Goal: Task Accomplishment & Management: Complete application form

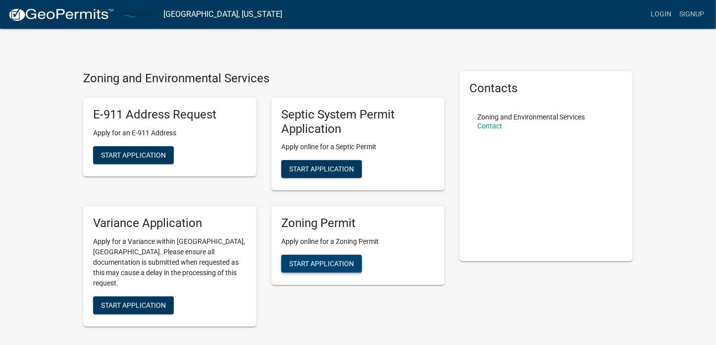
click at [317, 261] on span "Start Application" at bounding box center [321, 263] width 65 height 8
click at [687, 12] on link "Signup" at bounding box center [691, 14] width 33 height 19
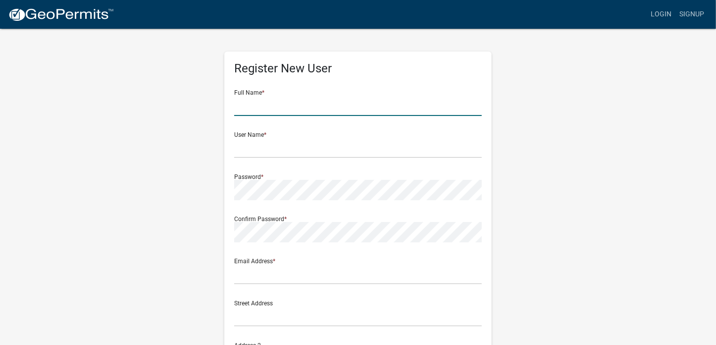
click at [251, 109] on input "text" at bounding box center [357, 106] width 247 height 20
drag, startPoint x: 251, startPoint y: 109, endPoint x: 254, endPoint y: 103, distance: 6.6
click at [253, 109] on input "text" at bounding box center [357, 106] width 247 height 20
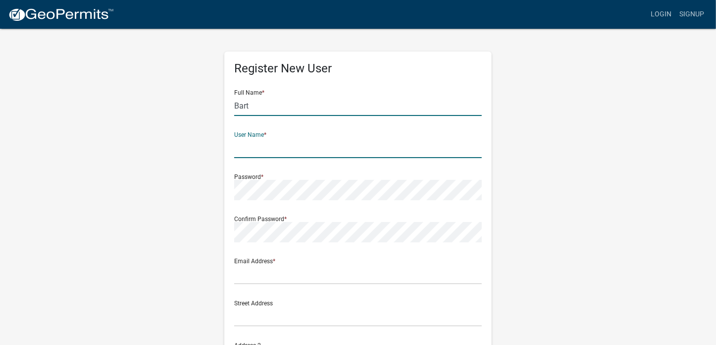
drag, startPoint x: 265, startPoint y: 101, endPoint x: 265, endPoint y: 112, distance: 10.4
click at [265, 112] on input "Bart" at bounding box center [357, 106] width 247 height 20
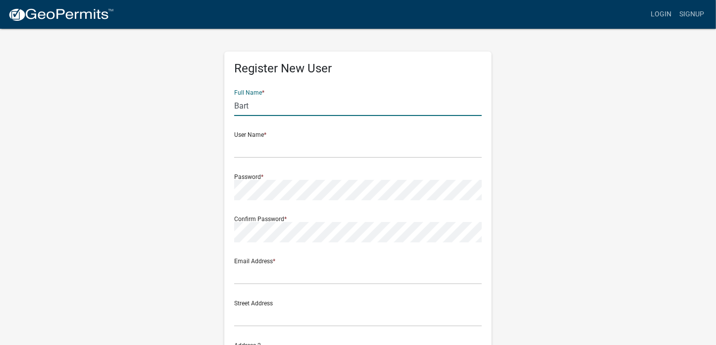
type input "[PERSON_NAME]"
type input "[EMAIL_ADDRESS][DOMAIN_NAME]"
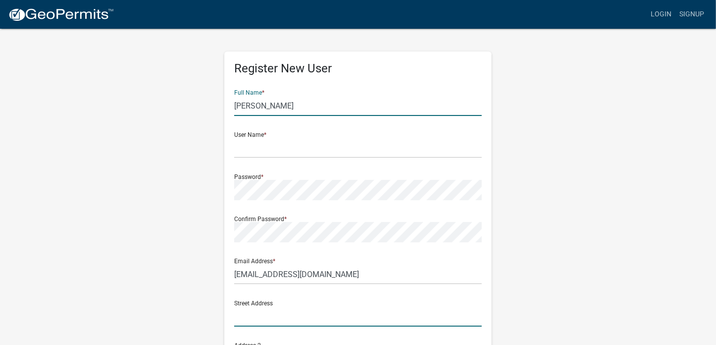
type input "[STREET_ADDRESS]"
type input "[PERSON_NAME]"
type input "MN"
type input "55707"
type input "2184643143"
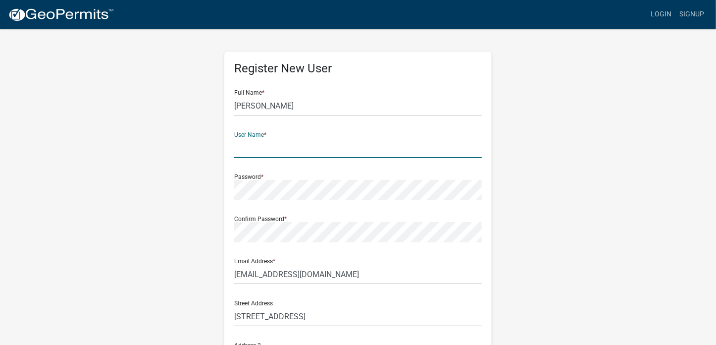
click at [252, 148] on input "text" at bounding box center [357, 148] width 247 height 20
type input "VikingBart"
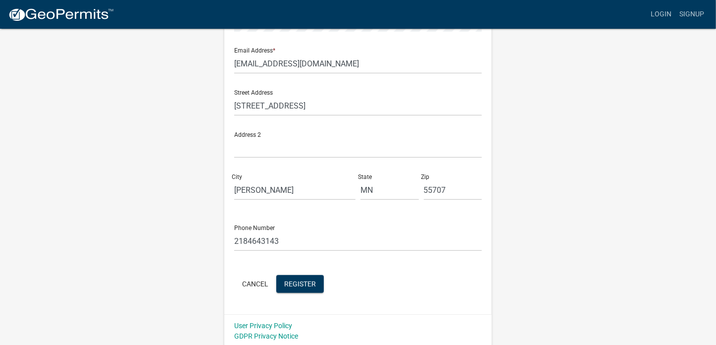
scroll to position [212, 0]
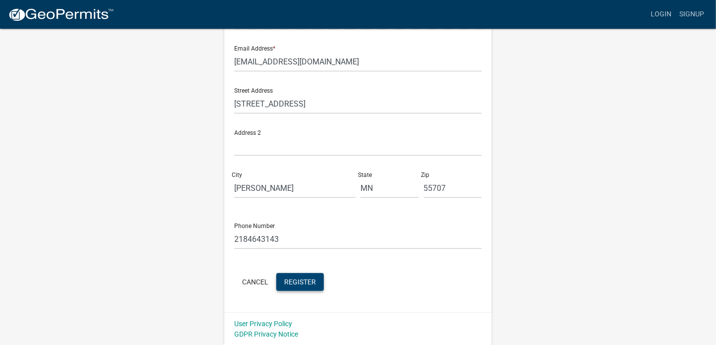
click at [311, 279] on span "Register" at bounding box center [300, 281] width 32 height 8
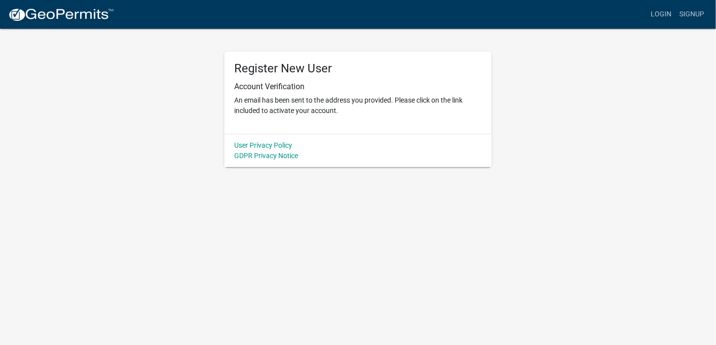
scroll to position [0, 0]
click at [665, 13] on link "Login" at bounding box center [668, 14] width 29 height 19
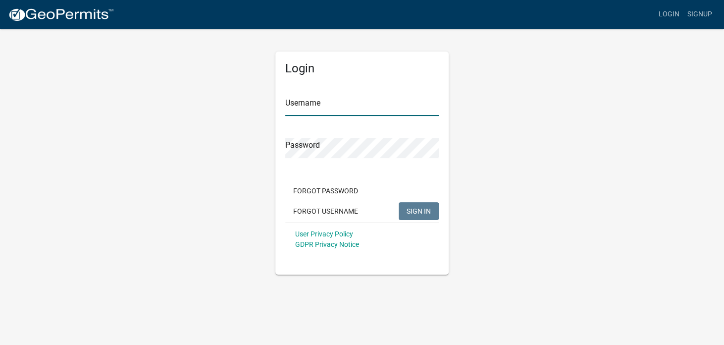
click at [300, 110] on input "Username" at bounding box center [361, 106] width 153 height 20
type input "VikingBart"
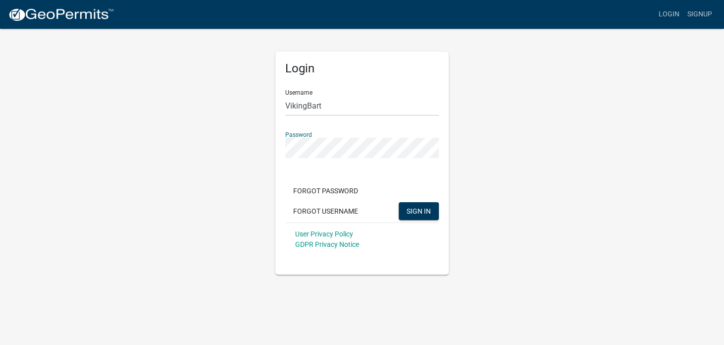
click at [398, 202] on button "SIGN IN" at bounding box center [418, 211] width 40 height 18
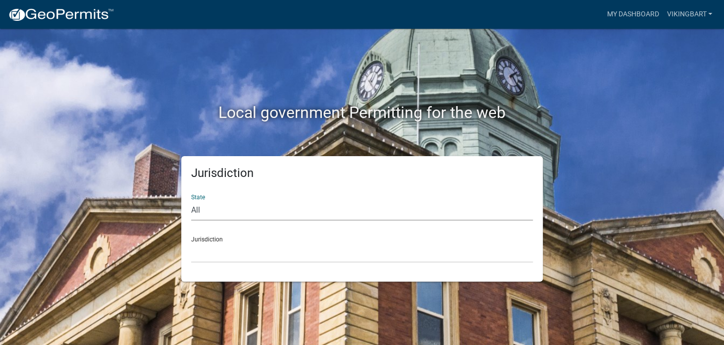
click at [206, 207] on select "All [US_STATE] [US_STATE] [US_STATE] [US_STATE] [US_STATE] [US_STATE] [US_STATE…" at bounding box center [362, 210] width 342 height 20
click at [210, 212] on select "All [US_STATE] [US_STATE] [US_STATE] [US_STATE] [US_STATE] [US_STATE] [US_STATE…" at bounding box center [362, 210] width 342 height 20
select select "[US_STATE]"
click at [191, 200] on select "All [US_STATE] [US_STATE] [US_STATE] [US_STATE] [US_STATE] [US_STATE] [US_STATE…" at bounding box center [362, 210] width 342 height 20
click at [223, 252] on select "[GEOGRAPHIC_DATA], [US_STATE] [GEOGRAPHIC_DATA], [US_STATE] [GEOGRAPHIC_DATA], …" at bounding box center [362, 252] width 342 height 20
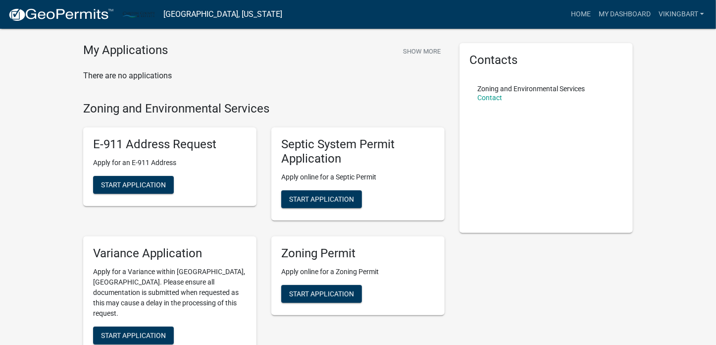
scroll to position [99, 0]
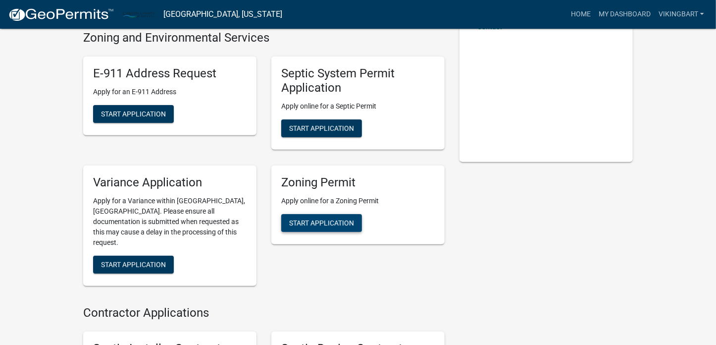
click at [326, 224] on span "Start Application" at bounding box center [321, 222] width 65 height 8
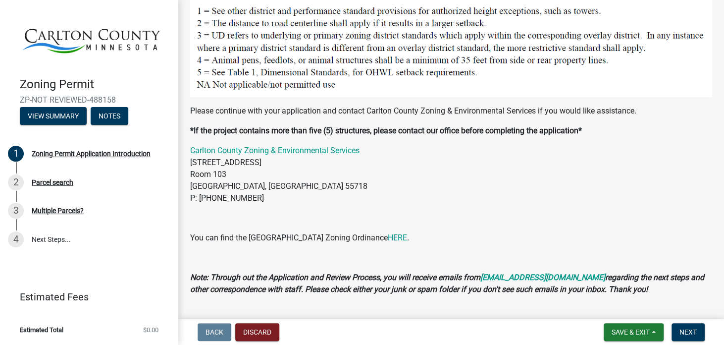
scroll to position [1051, 0]
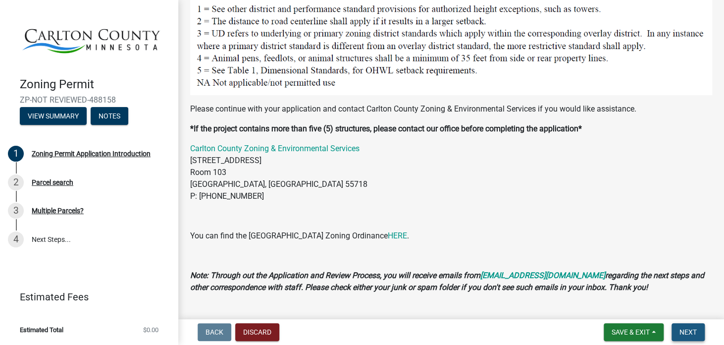
click at [688, 331] on span "Next" at bounding box center [687, 332] width 17 height 8
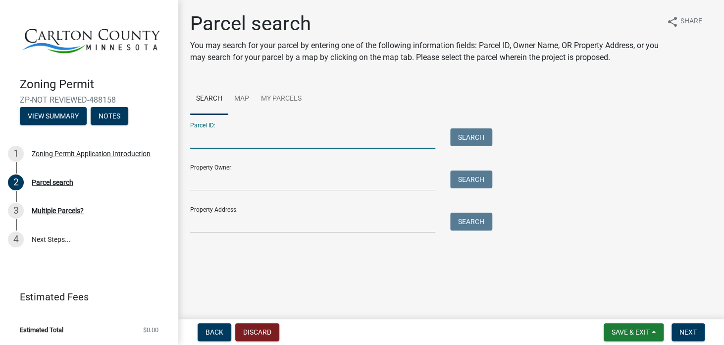
click at [208, 139] on input "Parcel ID:" at bounding box center [312, 138] width 245 height 20
type input "[PHONE_NUMBER]"
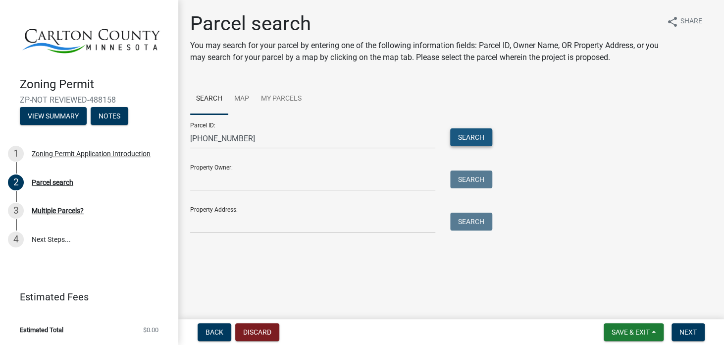
click at [472, 135] on button "Search" at bounding box center [471, 137] width 42 height 18
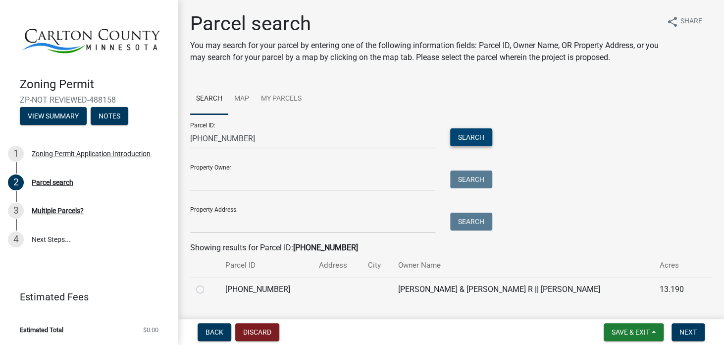
scroll to position [24, 0]
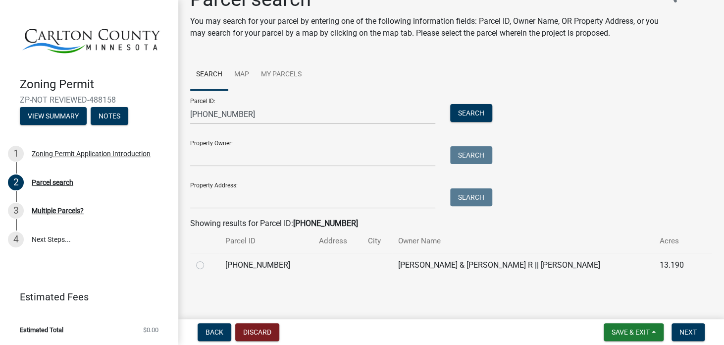
click at [208, 259] on label at bounding box center [208, 259] width 0 height 0
click at [208, 264] on input "radio" at bounding box center [211, 262] width 6 height 6
radio input "true"
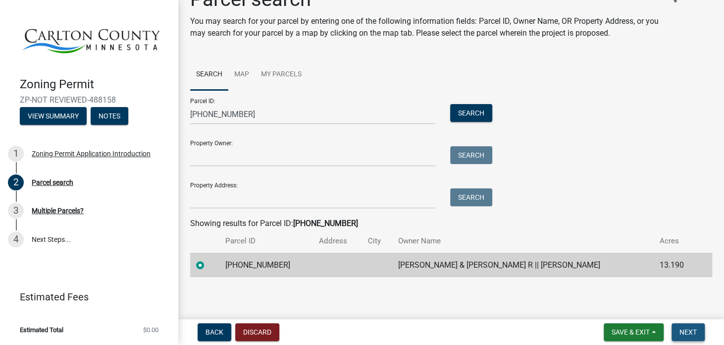
click at [687, 329] on span "Next" at bounding box center [687, 332] width 17 height 8
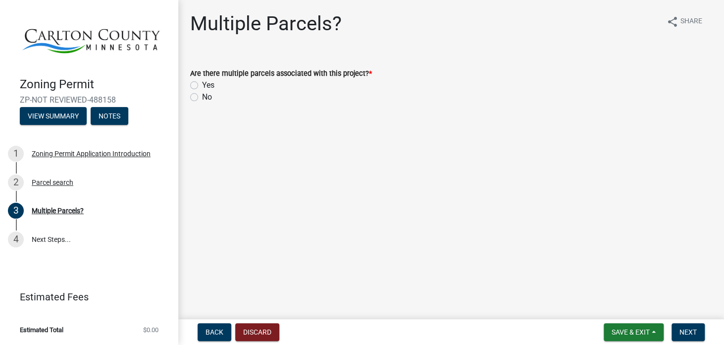
click at [202, 97] on label "No" at bounding box center [207, 97] width 10 height 12
click at [202, 97] on input "No" at bounding box center [205, 94] width 6 height 6
radio input "true"
click at [694, 331] on span "Next" at bounding box center [687, 332] width 17 height 8
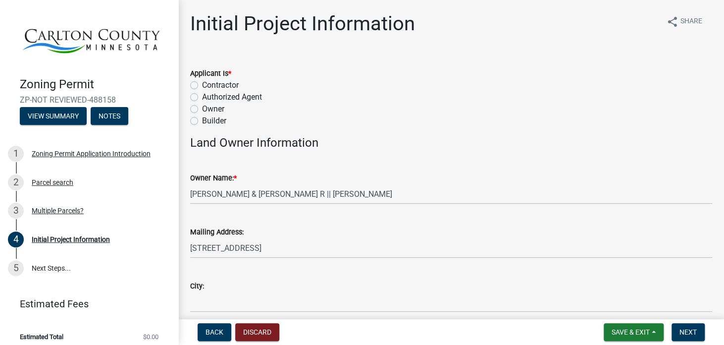
click at [202, 107] on label "Owner" at bounding box center [213, 109] width 22 height 12
click at [202, 107] on input "Owner" at bounding box center [205, 106] width 6 height 6
radio input "true"
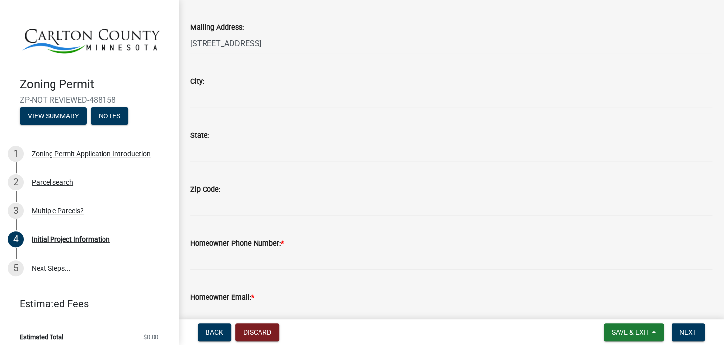
scroll to position [247, 0]
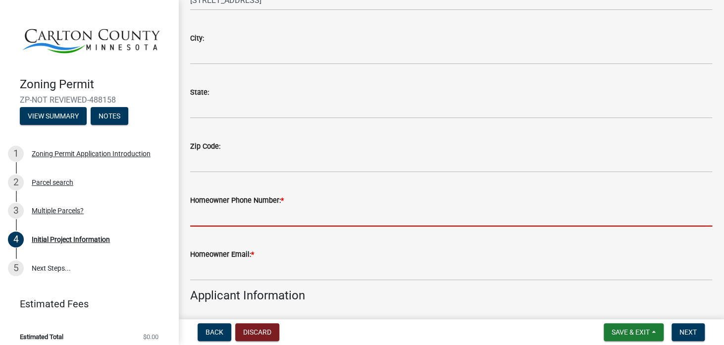
click at [207, 219] on input "Homeowner Phone Number: *" at bounding box center [451, 216] width 522 height 20
type input "2184643143"
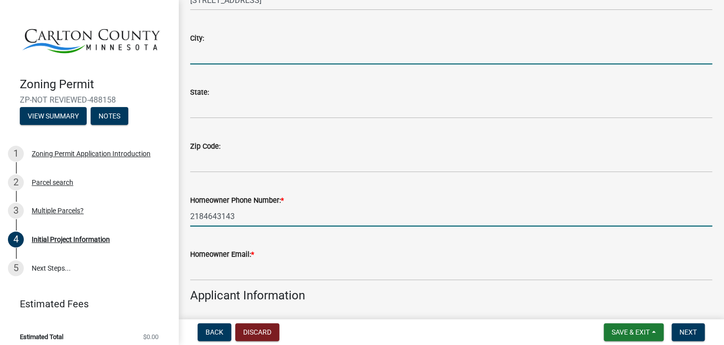
type input "[PERSON_NAME]"
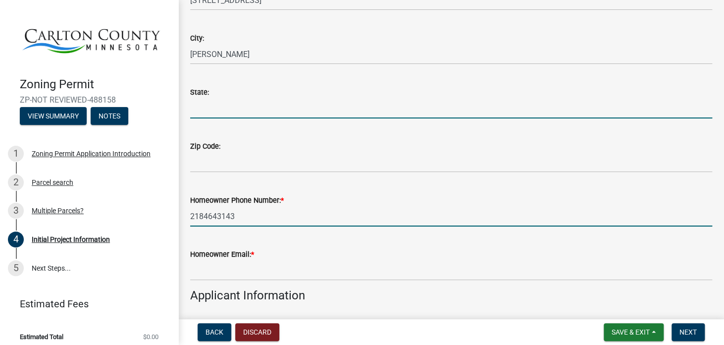
type input "MN"
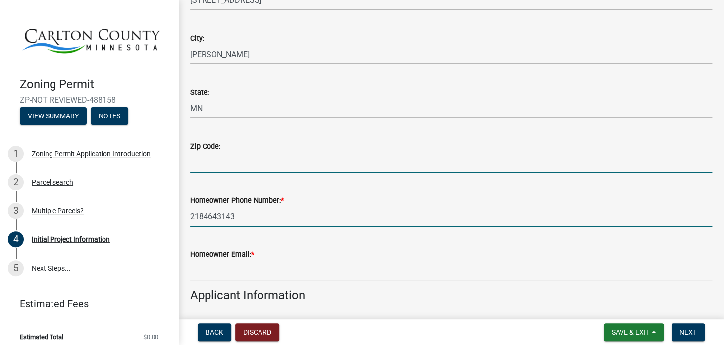
type input "55707"
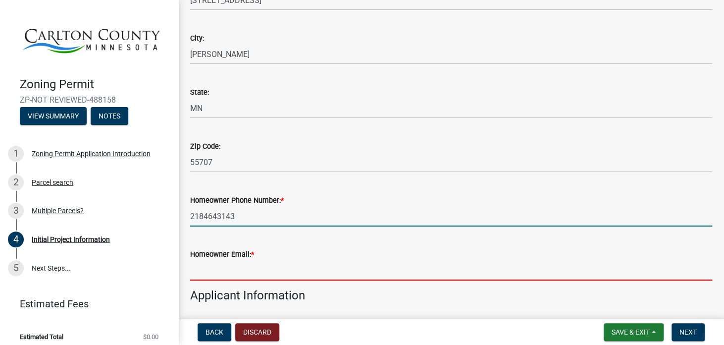
type input "[EMAIL_ADDRESS][DOMAIN_NAME]"
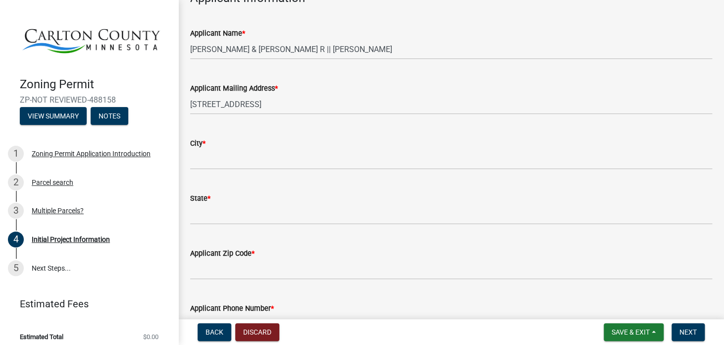
scroll to position [594, 0]
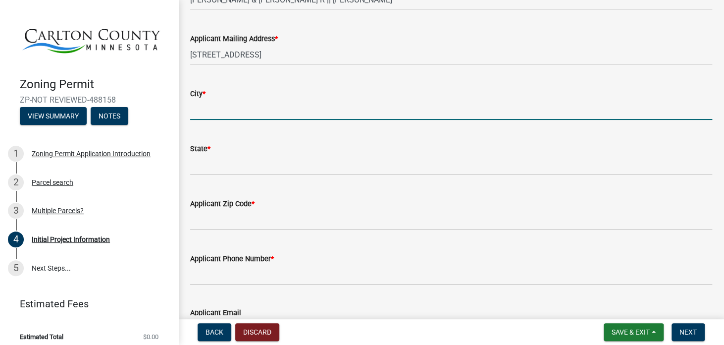
click at [199, 113] on input "City *" at bounding box center [451, 109] width 522 height 20
type input "[PERSON_NAME]"
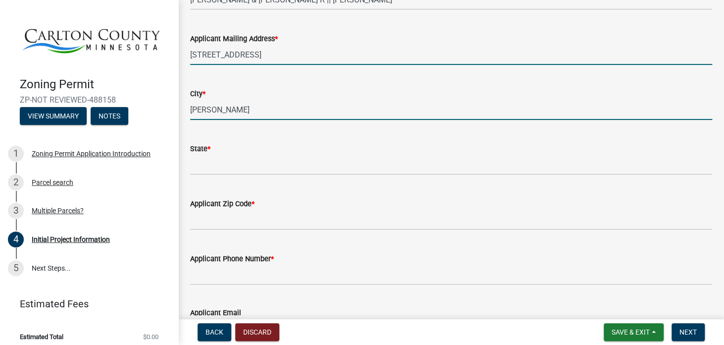
type input "[STREET_ADDRESS]"
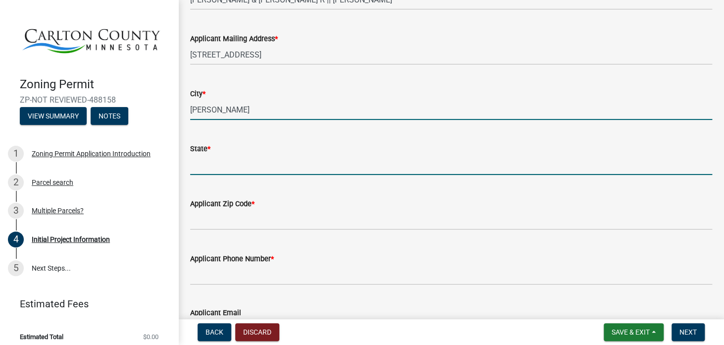
type input "MN"
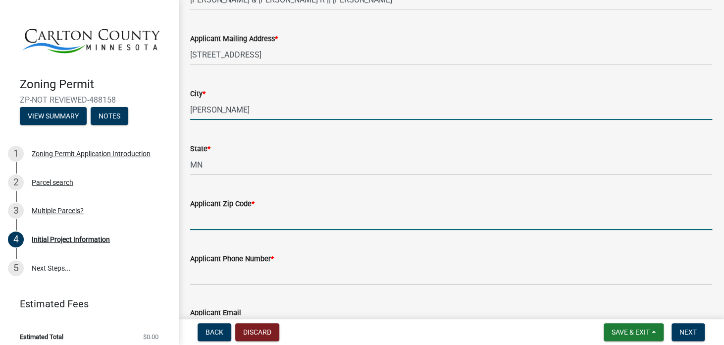
type input "55707"
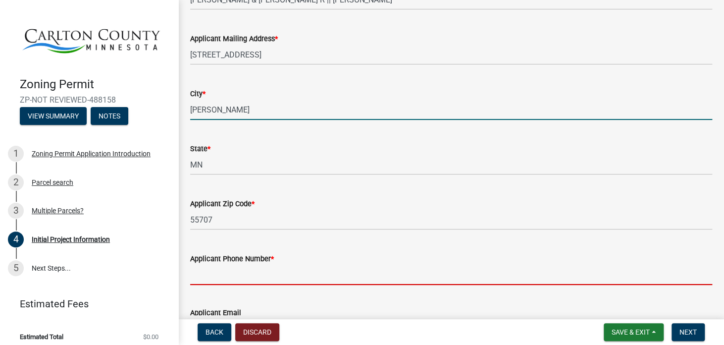
type input "2184643143"
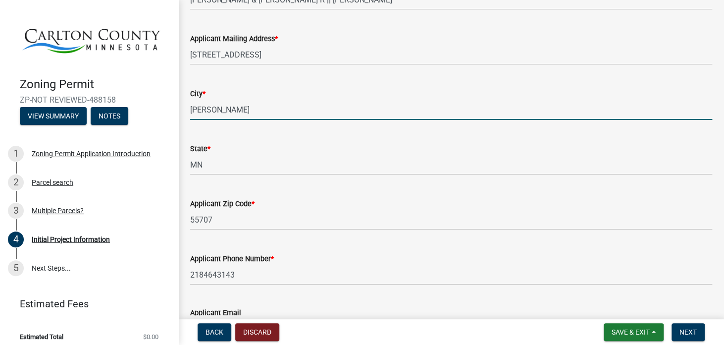
type input "[EMAIL_ADDRESS][DOMAIN_NAME]"
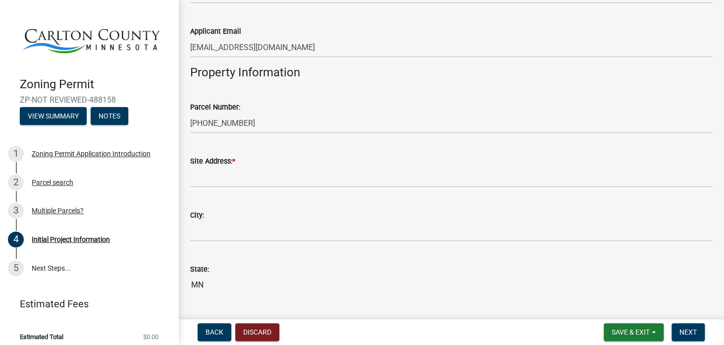
scroll to position [891, 0]
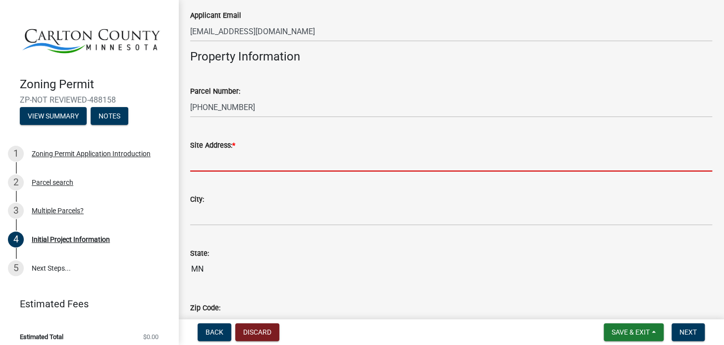
click at [209, 163] on input "Site Address: *" at bounding box center [451, 161] width 522 height 20
click at [211, 160] on input "Site Address: *" at bounding box center [451, 161] width 522 height 20
click at [215, 163] on input "Site Address: *" at bounding box center [451, 161] width 522 height 20
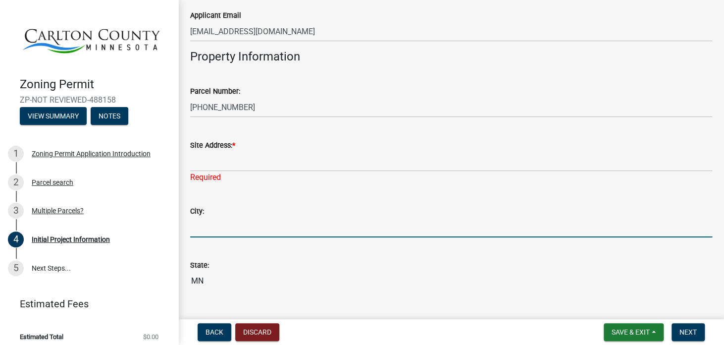
click at [200, 231] on input "City:" at bounding box center [451, 227] width 522 height 20
type input "[PERSON_NAME]"
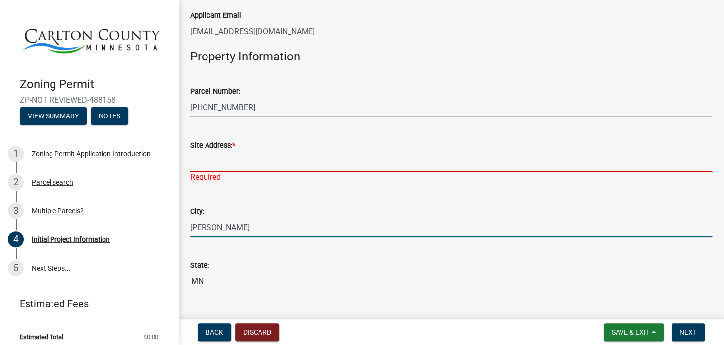
click at [208, 167] on input "Site Address: *" at bounding box center [451, 161] width 522 height 20
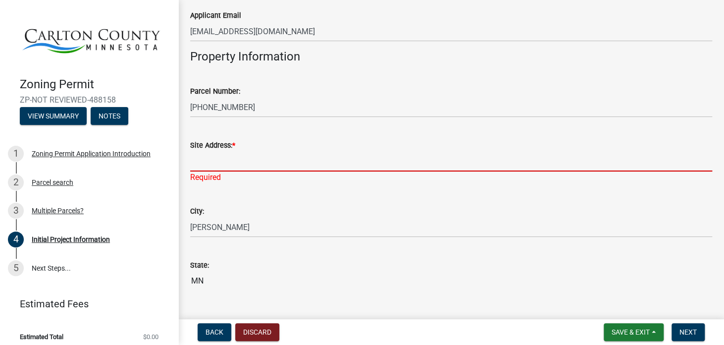
type input "[STREET_ADDRESS]"
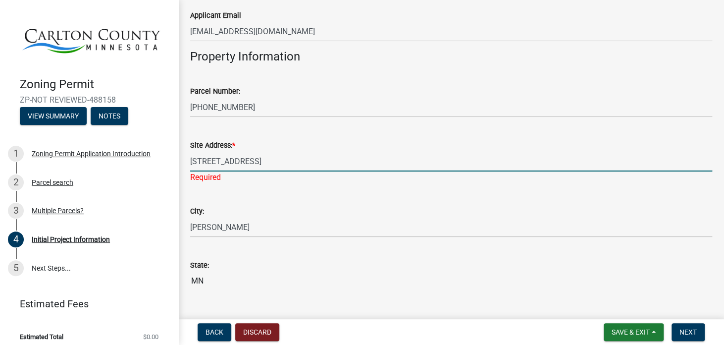
type input "55707"
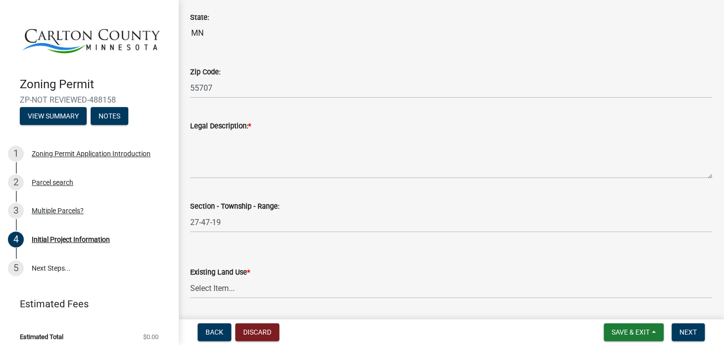
scroll to position [1138, 0]
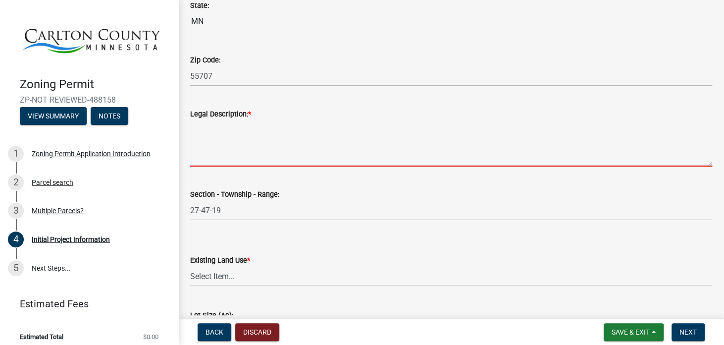
click at [219, 157] on textarea "Legal Description: *" at bounding box center [451, 143] width 522 height 47
click at [249, 113] on span "*" at bounding box center [249, 114] width 3 height 8
click at [249, 120] on textarea "Legal Description: *" at bounding box center [451, 143] width 522 height 47
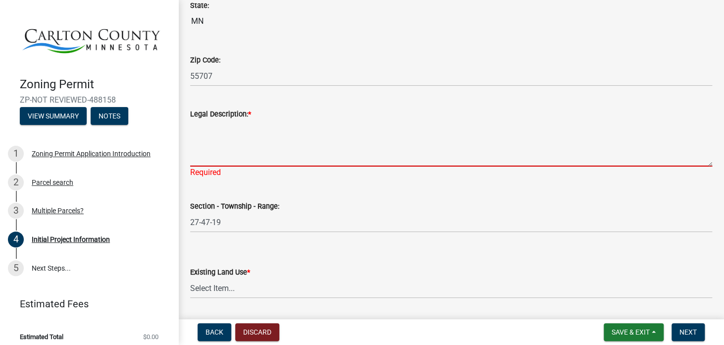
type textarea "w"
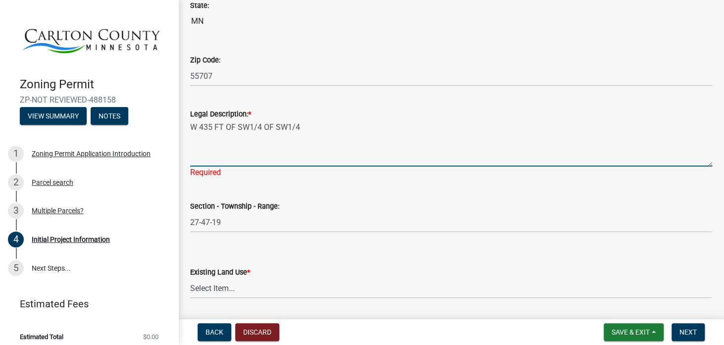
type textarea "W 435 FT OF SW1/4 OF SW1/4"
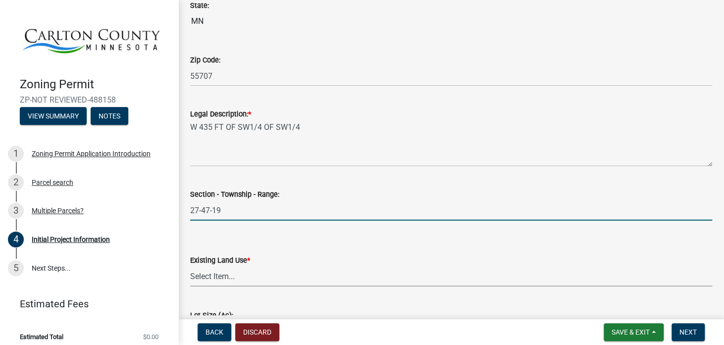
click at [239, 275] on select "Select Item... Residential Commercial Recreational/hunting Agricultural" at bounding box center [451, 276] width 522 height 20
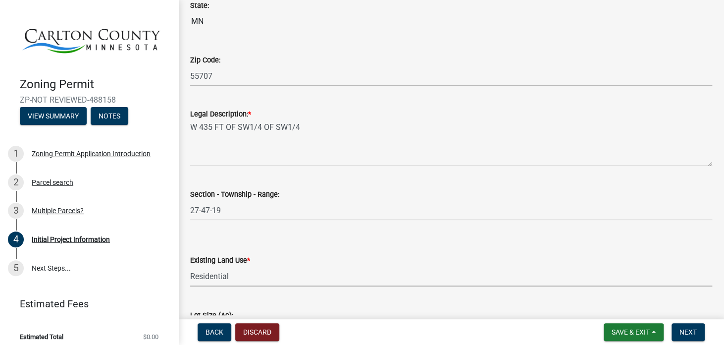
click at [190, 266] on select "Select Item... Residential Commercial Recreational/hunting Agricultural" at bounding box center [451, 276] width 522 height 20
select select "33d21d3a-ebb3-419e-8315-ef7213d04586"
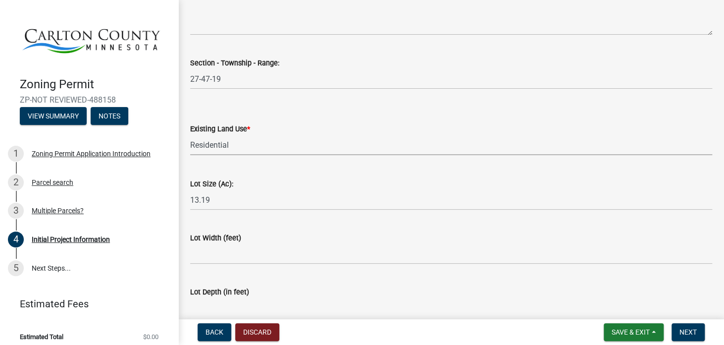
scroll to position [1287, 0]
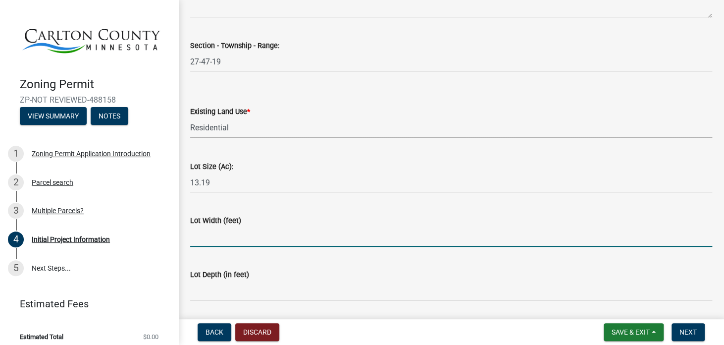
click at [209, 243] on input "Lot Width (feet)" at bounding box center [451, 236] width 522 height 20
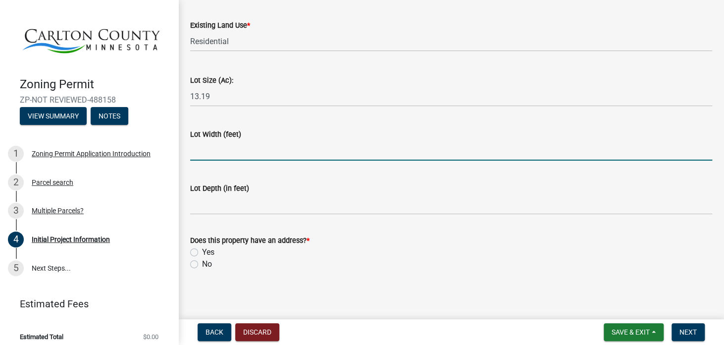
scroll to position [1376, 0]
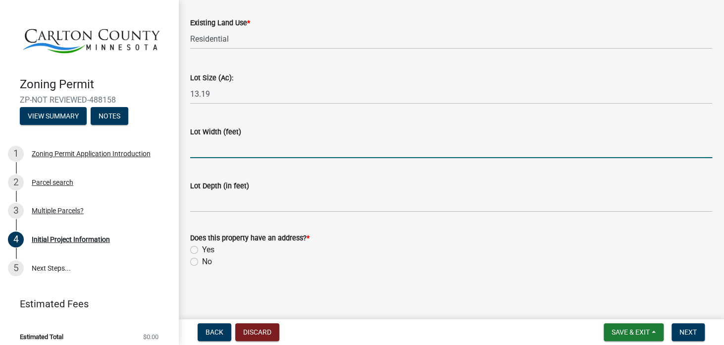
click at [202, 262] on label "No" at bounding box center [207, 261] width 10 height 12
click at [202, 262] on input "No" at bounding box center [205, 258] width 6 height 6
radio input "true"
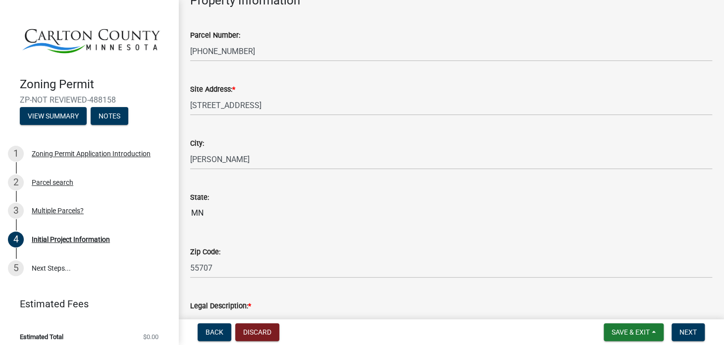
scroll to position [930, 0]
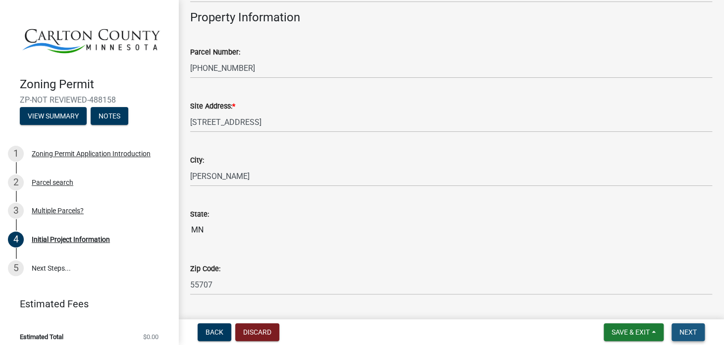
click at [685, 331] on span "Next" at bounding box center [687, 332] width 17 height 8
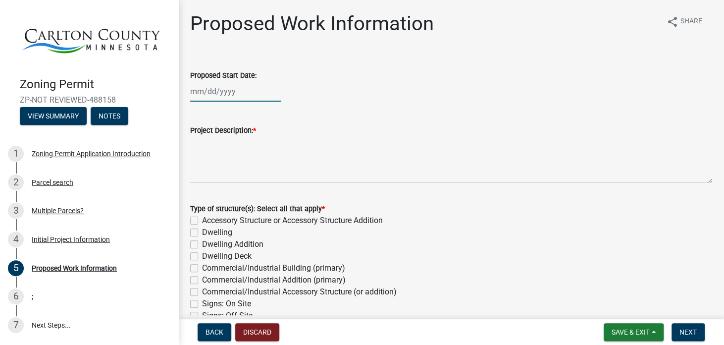
click at [249, 92] on div at bounding box center [235, 91] width 91 height 20
select select "10"
select select "2025"
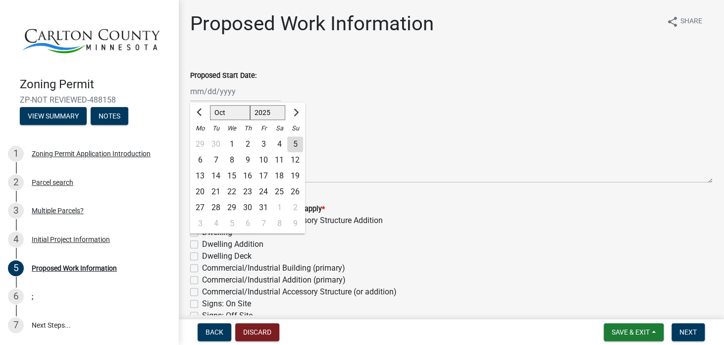
click at [296, 160] on div "12" at bounding box center [295, 160] width 16 height 16
type input "[DATE]"
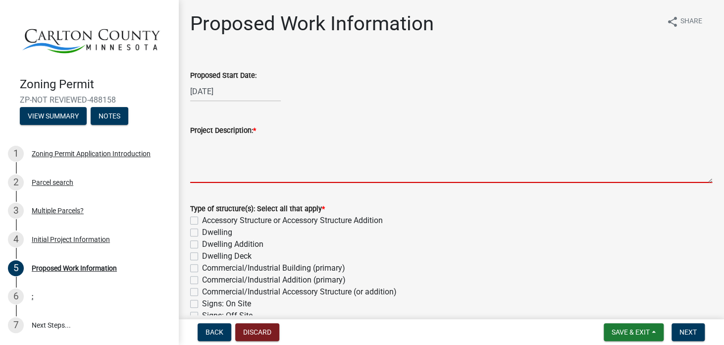
click at [212, 164] on textarea "Project Description: *" at bounding box center [451, 159] width 522 height 47
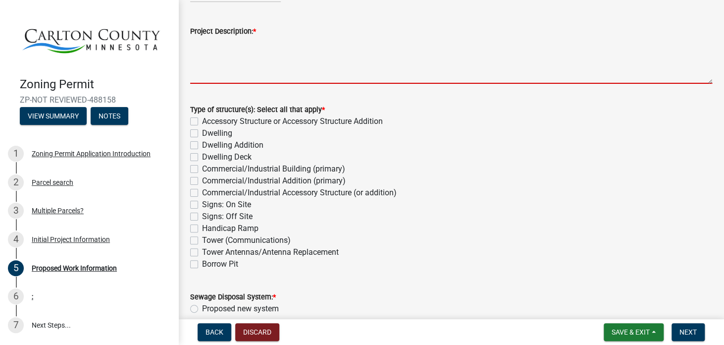
scroll to position [148, 0]
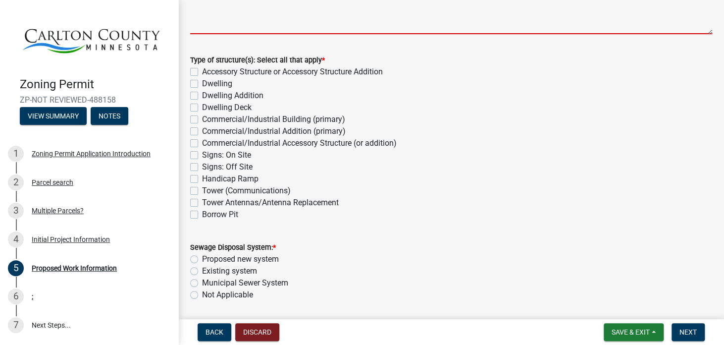
click at [195, 295] on div "Sewage Disposal System: * Proposed new system Existing system Municipal Sewer S…" at bounding box center [451, 270] width 522 height 59
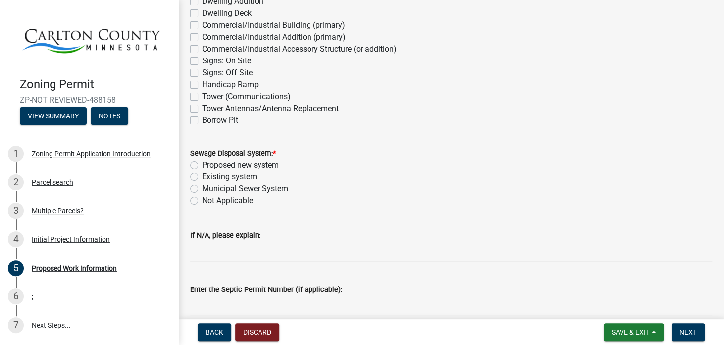
scroll to position [198, 0]
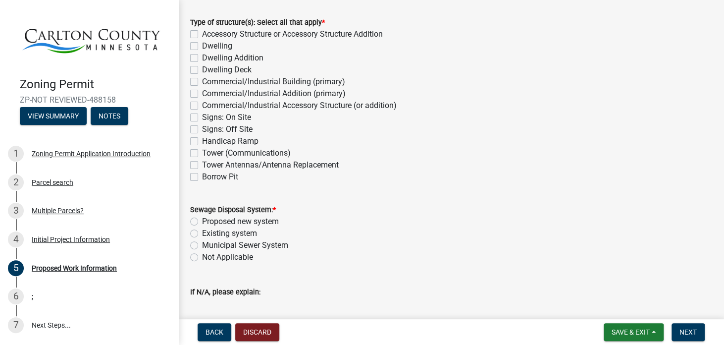
click at [202, 35] on label "Accessory Structure or Accessory Structure Addition" at bounding box center [292, 34] width 181 height 12
click at [202, 35] on input "Accessory Structure or Accessory Structure Addition" at bounding box center [205, 31] width 6 height 6
checkbox input "true"
checkbox input "false"
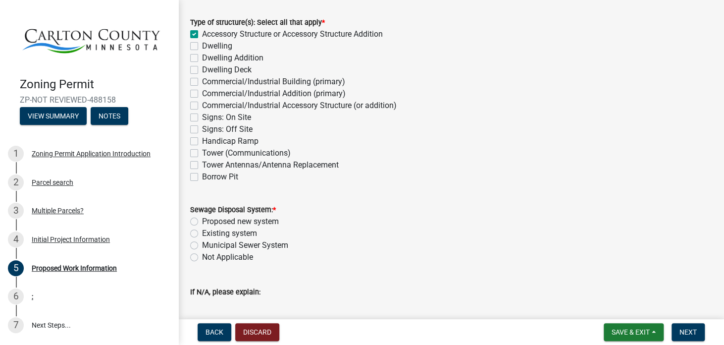
checkbox input "false"
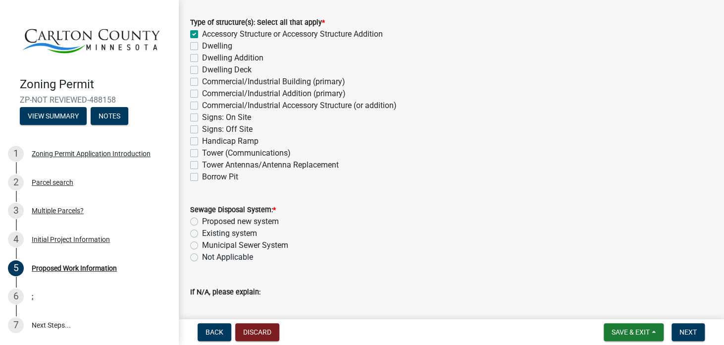
checkbox input "false"
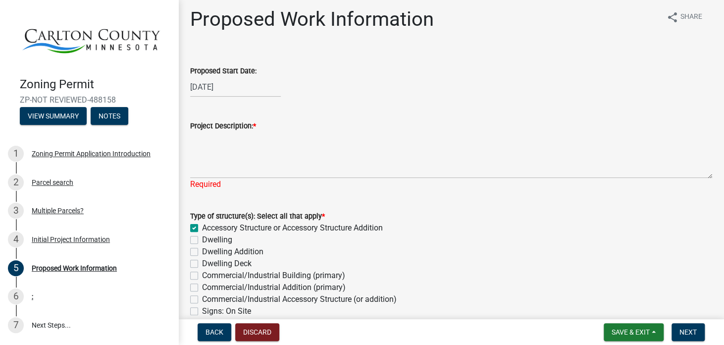
scroll to position [0, 0]
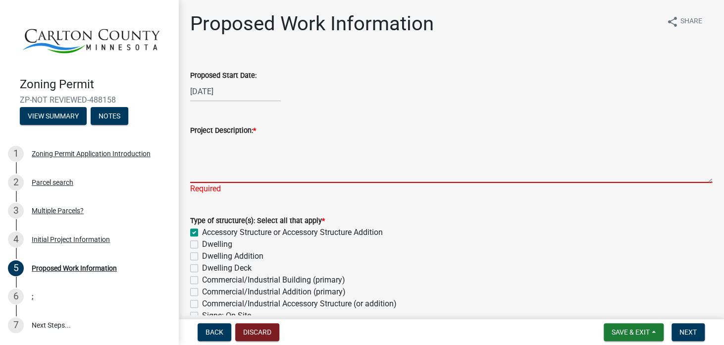
click at [209, 171] on textarea "Project Description: *" at bounding box center [451, 159] width 522 height 47
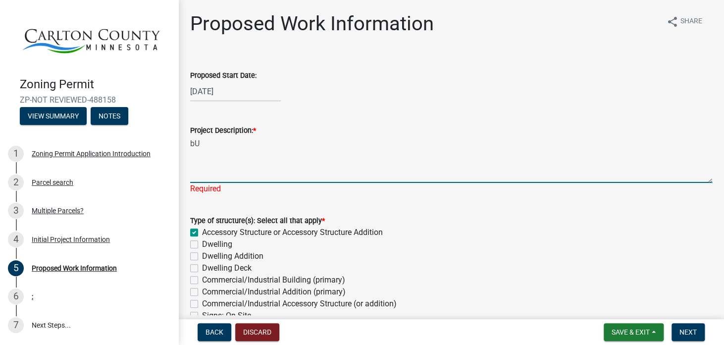
type textarea "b"
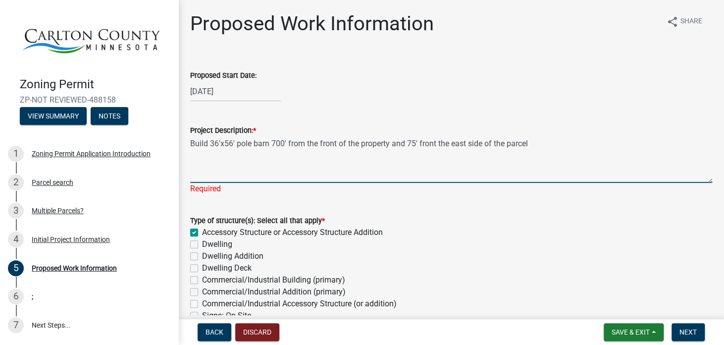
click at [388, 147] on textarea "Build 36'x56' pole barn 700' from the front of the property and 75' front the e…" at bounding box center [451, 159] width 522 height 47
click at [319, 142] on textarea "Build 36'x56' pole barn 700' from the front of the parcel and 75' front the eas…" at bounding box center [451, 159] width 522 height 47
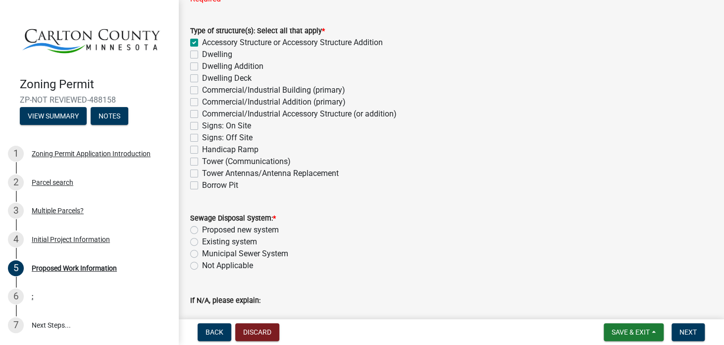
scroll to position [297, 0]
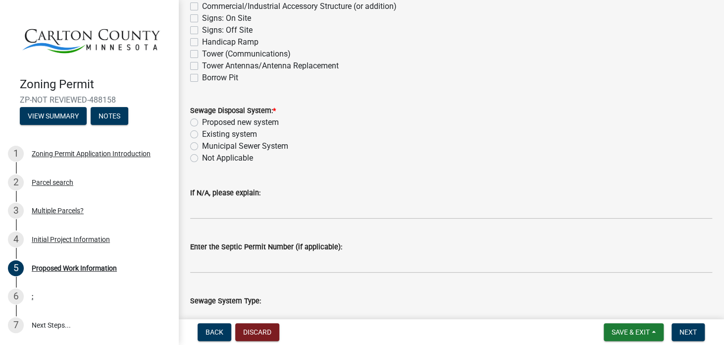
type textarea "Build 36'x56' pole barn 700' from the south side (front) of the parcel and 75' …"
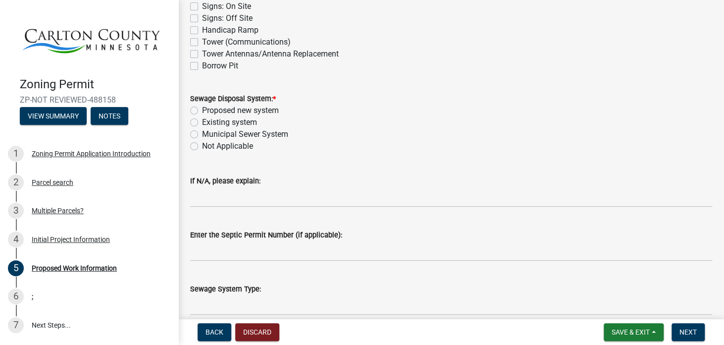
click at [202, 152] on label "Not Applicable" at bounding box center [227, 146] width 51 height 12
click at [202, 147] on input "Not Applicable" at bounding box center [205, 143] width 6 height 6
radio input "true"
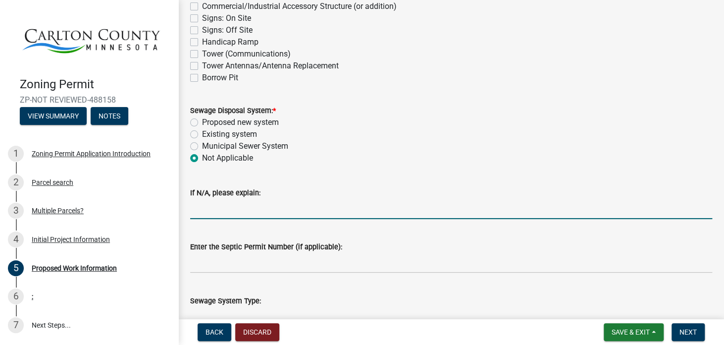
click at [219, 213] on input "If N/A, please explain:" at bounding box center [451, 208] width 522 height 20
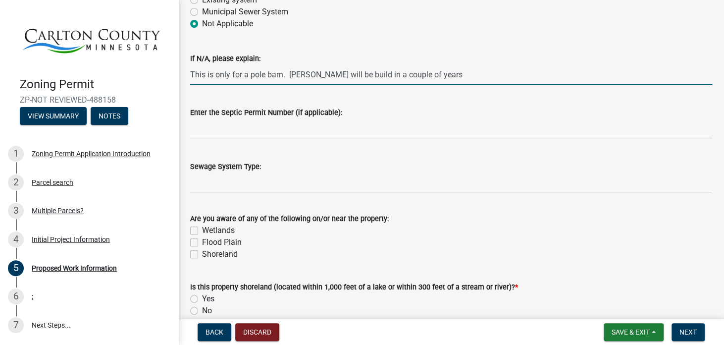
scroll to position [483, 0]
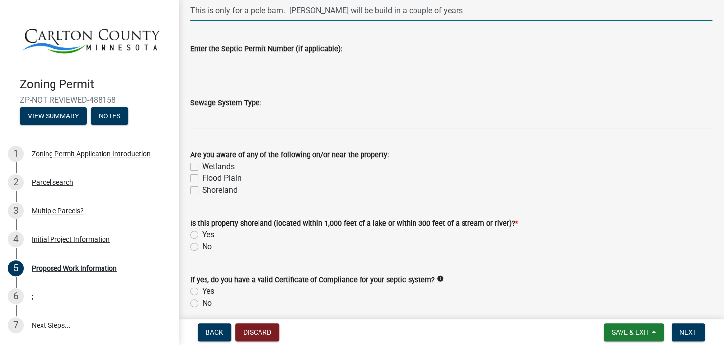
type input "This is only for a pole barn. [PERSON_NAME] will be build in a couple of years"
click at [202, 246] on label "No" at bounding box center [207, 247] width 10 height 12
click at [202, 246] on input "No" at bounding box center [205, 244] width 6 height 6
radio input "true"
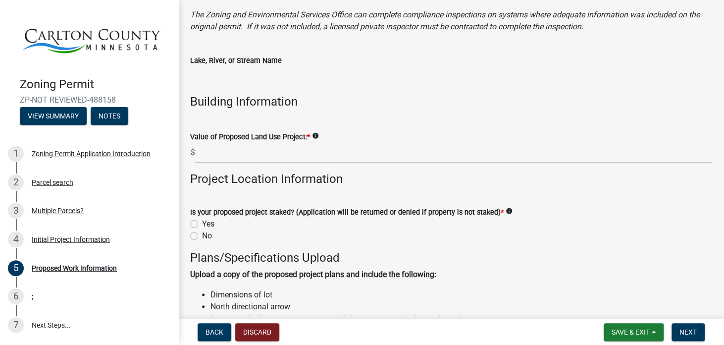
scroll to position [830, 0]
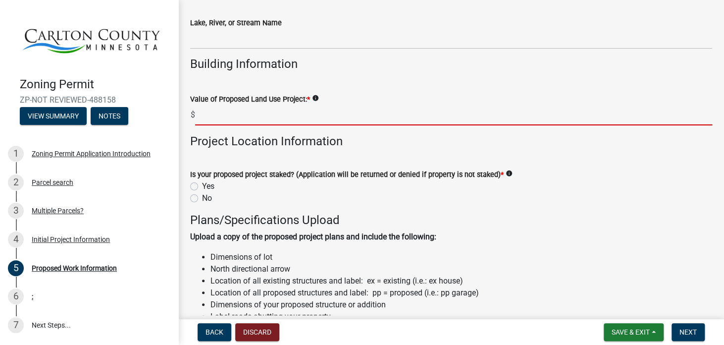
click at [222, 118] on input "text" at bounding box center [453, 115] width 517 height 20
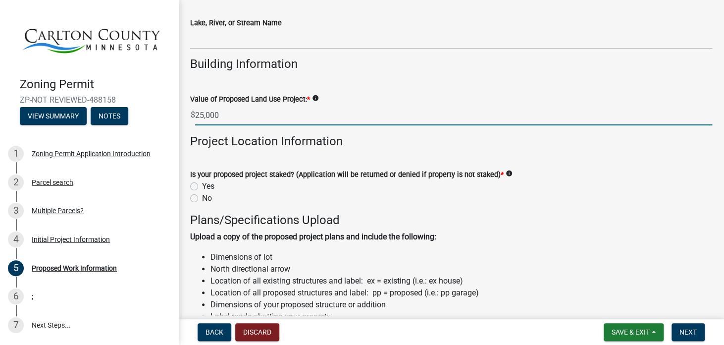
type input "25000"
click at [202, 186] on label "Yes" at bounding box center [208, 186] width 12 height 12
click at [202, 186] on input "Yes" at bounding box center [205, 183] width 6 height 6
radio input "true"
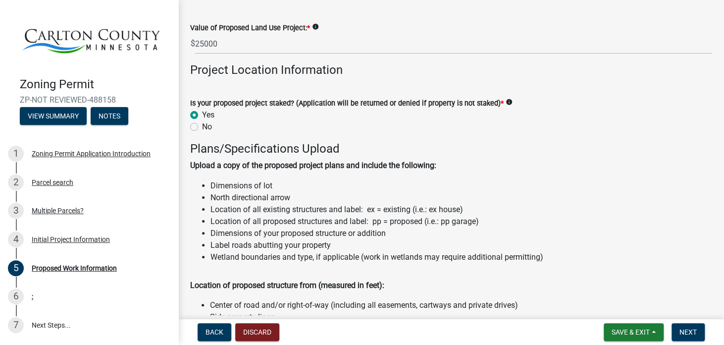
scroll to position [879, 0]
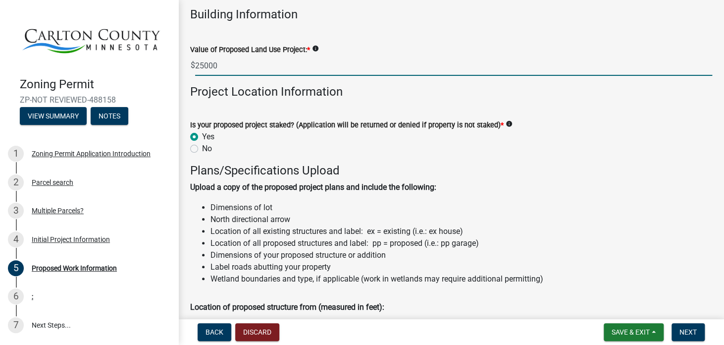
drag, startPoint x: 223, startPoint y: 65, endPoint x: 191, endPoint y: 65, distance: 31.7
click at [191, 65] on div "$ 25000" at bounding box center [451, 65] width 522 height 20
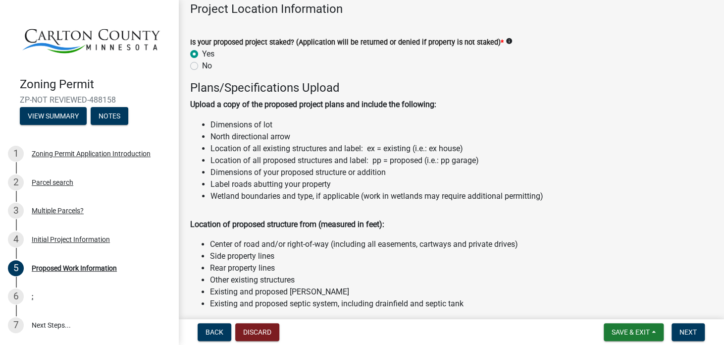
scroll to position [978, 0]
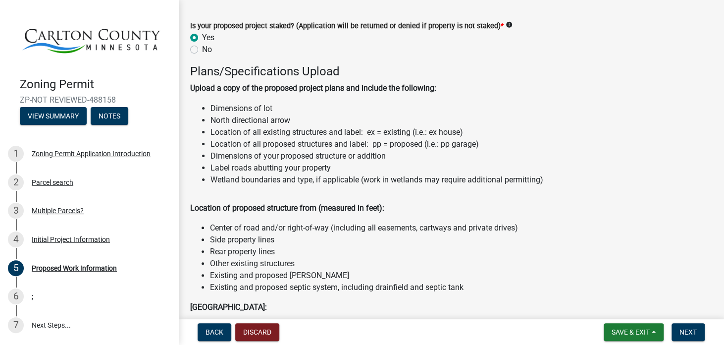
type input "30000"
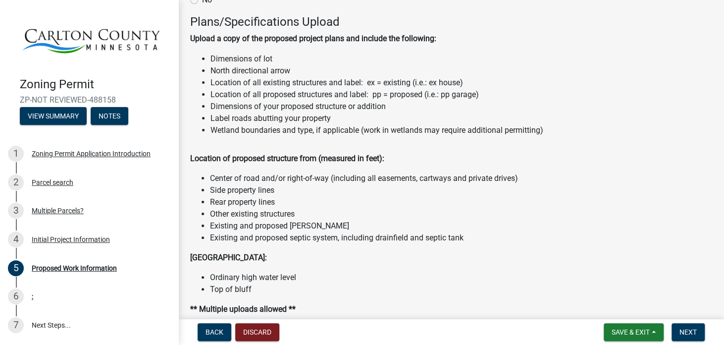
scroll to position [1077, 0]
